Goal: Find specific page/section: Find specific page/section

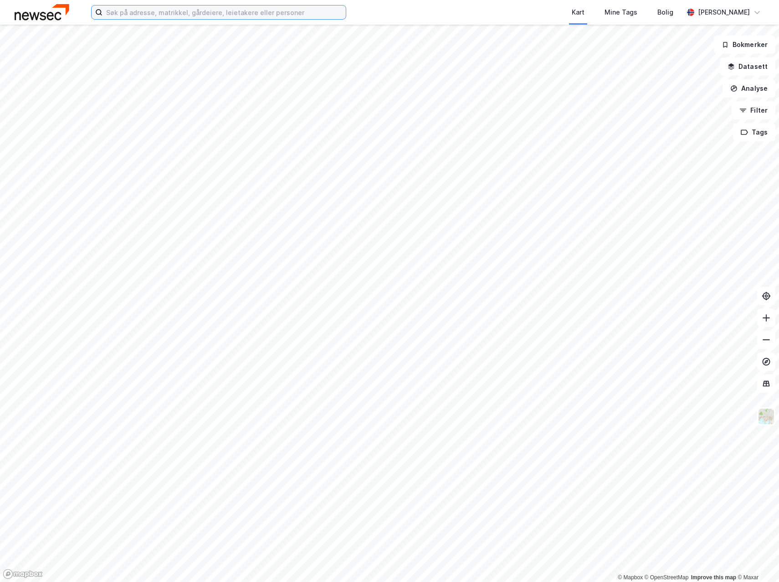
click at [188, 14] on input at bounding box center [224, 12] width 243 height 14
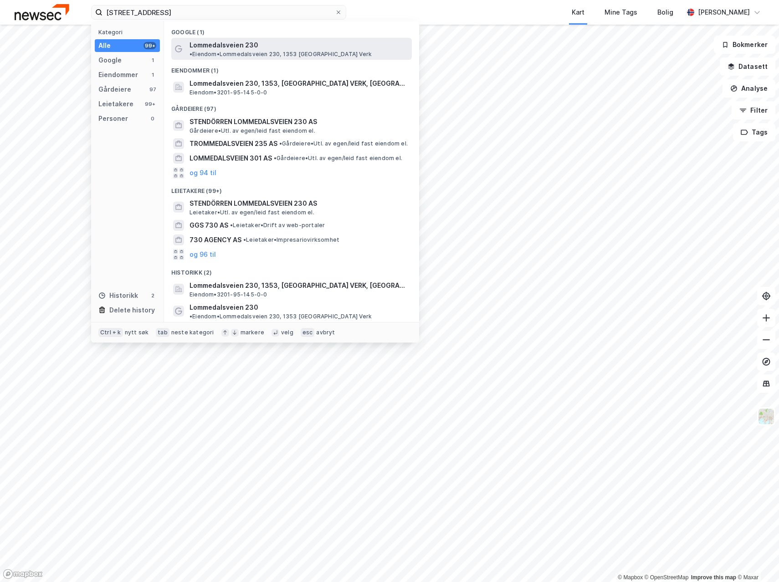
click at [193, 42] on span "Lommedalsveien 230" at bounding box center [224, 45] width 69 height 11
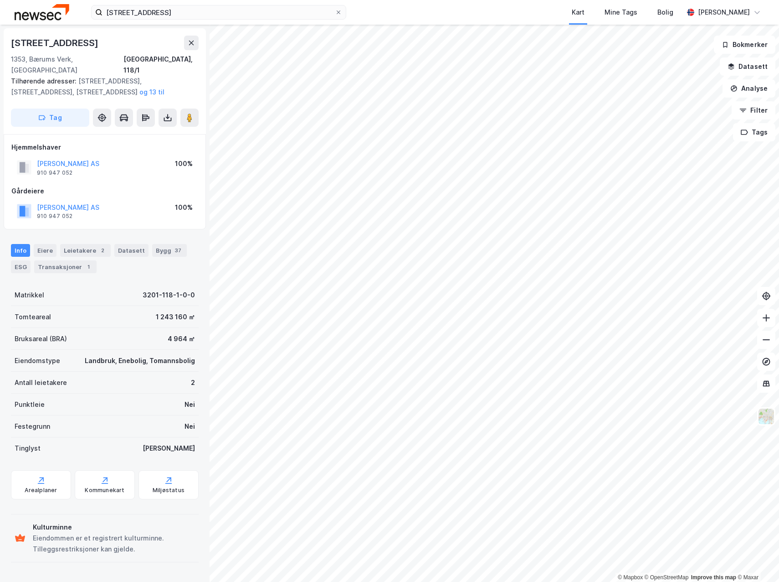
click at [125, 284] on div "Matrikkel 3201-118-1-0-0" at bounding box center [105, 295] width 188 height 22
click at [207, 12] on input "[STREET_ADDRESS]" at bounding box center [219, 12] width 232 height 14
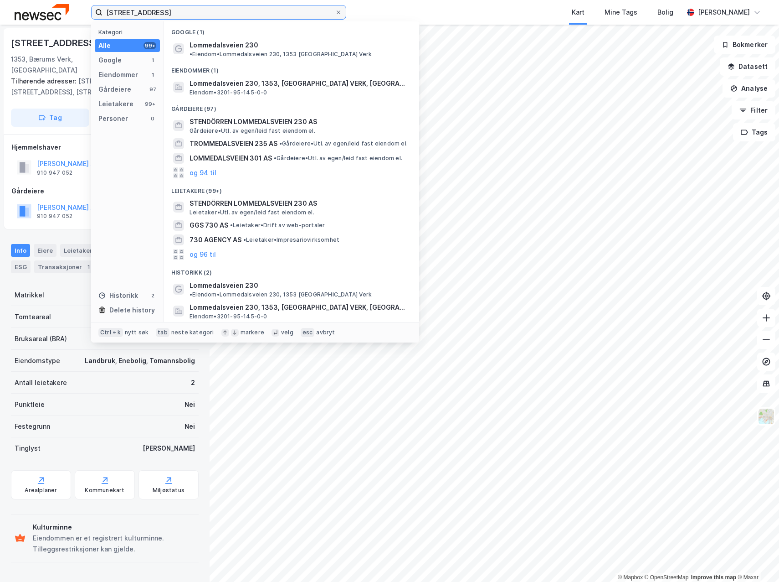
drag, startPoint x: 207, startPoint y: 12, endPoint x: 66, endPoint y: 6, distance: 141.4
click at [66, 6] on div "[STREET_ADDRESS] Kategori Alle 99+ Google 1 Eiendommer 1 Gårdeiere 97 Leietaker…" at bounding box center [389, 12] width 779 height 25
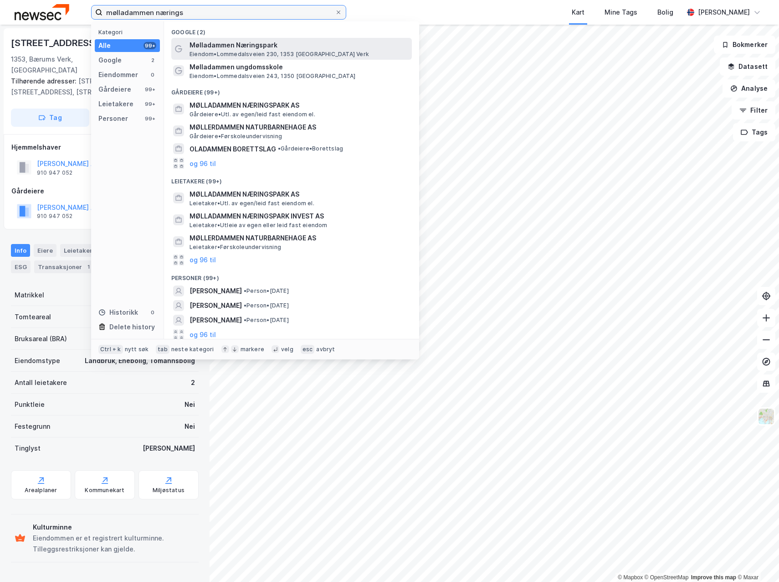
type input "mølladammen nærings"
click at [257, 44] on span "Mølladammen Næringspark" at bounding box center [299, 45] width 219 height 11
